Goal: Transaction & Acquisition: Purchase product/service

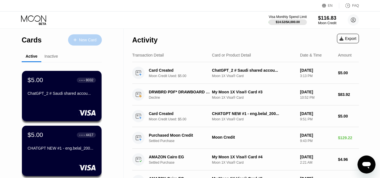
click at [96, 43] on div "New Card" at bounding box center [85, 39] width 34 height 11
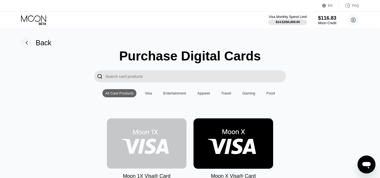
click at [145, 129] on img at bounding box center [147, 143] width 80 height 50
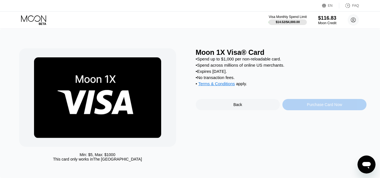
click at [308, 106] on div "Purchase Card Now" at bounding box center [324, 104] width 84 height 11
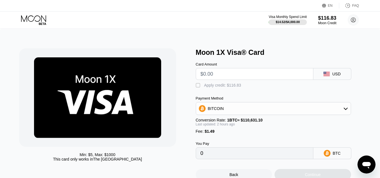
click at [216, 77] on input "text" at bounding box center [255, 73] width 108 height 11
type input "$5"
type input "0.00005902"
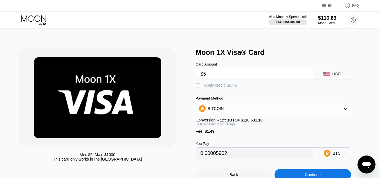
type input "$5"
click at [208, 85] on div "Apply credit: $6.49" at bounding box center [220, 85] width 33 height 4
type input "0"
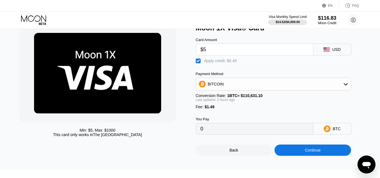
scroll to position [26, 0]
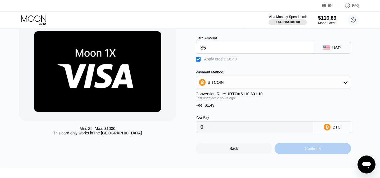
click at [299, 151] on div "Continue" at bounding box center [312, 148] width 76 height 11
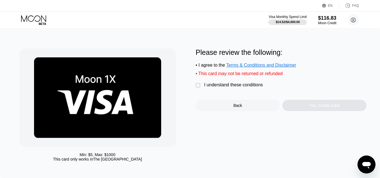
click at [239, 87] on div "I understand these conditions" at bounding box center [233, 84] width 59 height 5
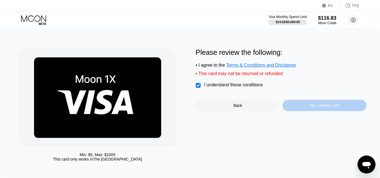
click at [305, 111] on div "Yes, Create Card" at bounding box center [324, 105] width 84 height 11
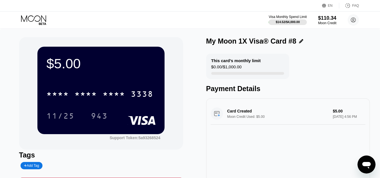
click at [299, 41] on icon at bounding box center [301, 41] width 4 height 4
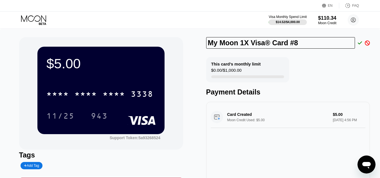
click at [272, 44] on input "My Moon 1X Visa® Card #8" at bounding box center [280, 43] width 149 height 12
paste input "yousef_mohammed30@icloud.com"
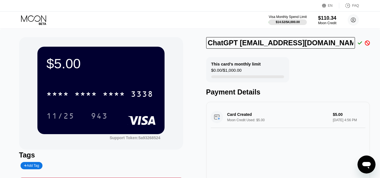
type input "ChatGPT [EMAIL_ADDRESS][DOMAIN_NAME]"
click at [361, 41] on icon at bounding box center [360, 42] width 4 height 5
